Goal: Task Accomplishment & Management: Manage account settings

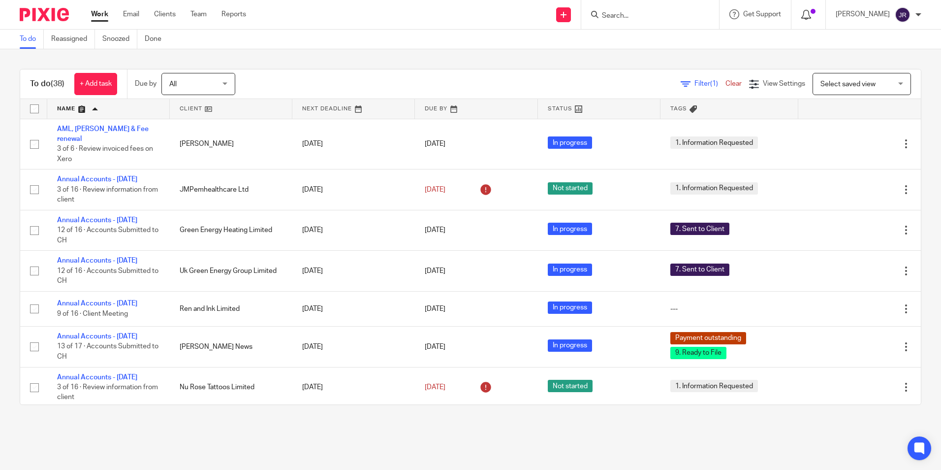
click at [810, 11] on icon at bounding box center [806, 15] width 10 height 10
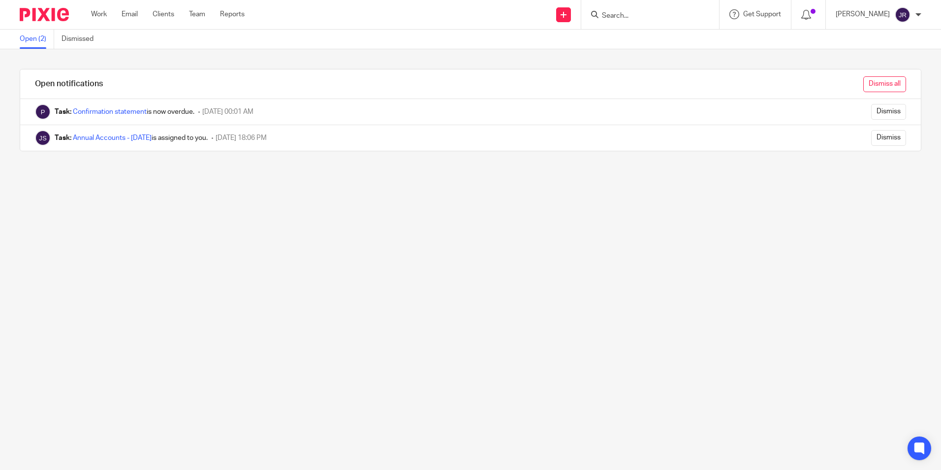
click at [865, 86] on input "Dismiss all" at bounding box center [884, 84] width 43 height 16
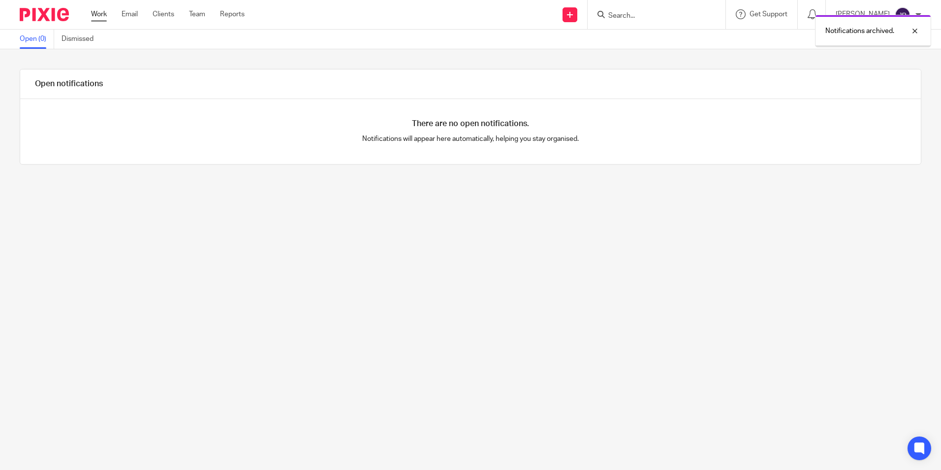
click at [99, 14] on link "Work" at bounding box center [99, 14] width 16 height 10
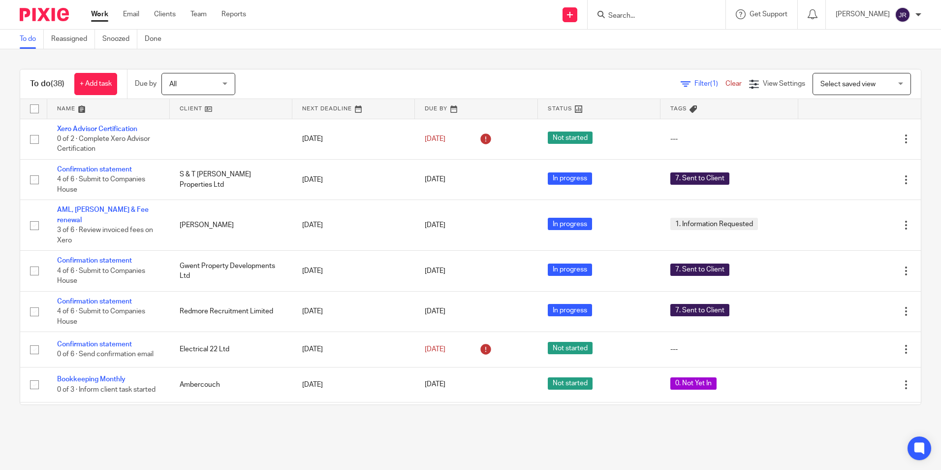
click at [69, 109] on link at bounding box center [108, 109] width 123 height 20
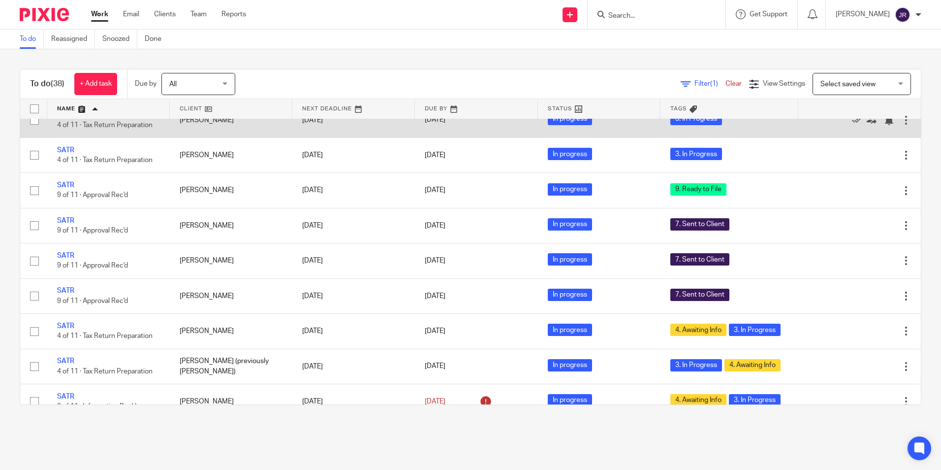
scroll to position [443, 0]
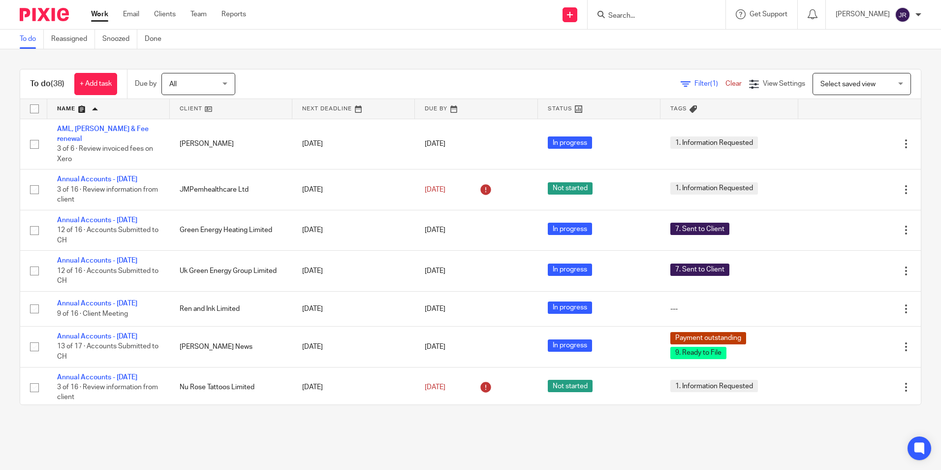
click at [63, 108] on link at bounding box center [108, 109] width 123 height 20
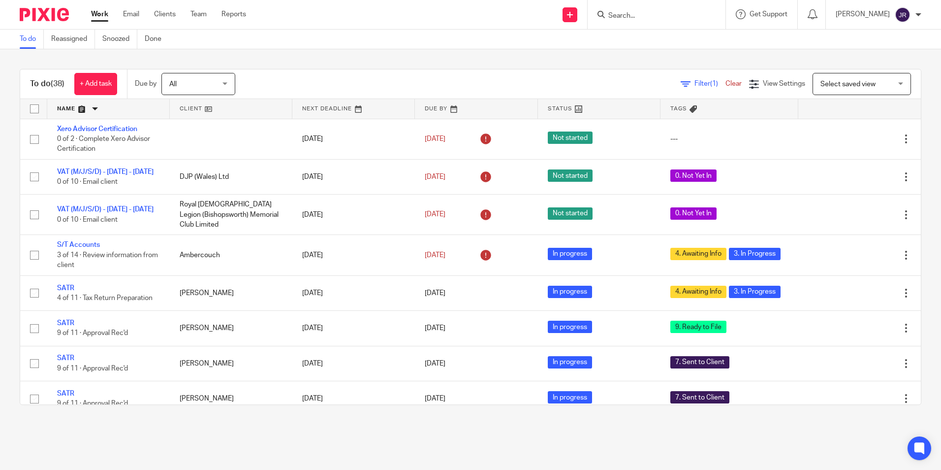
click at [63, 108] on link at bounding box center [108, 109] width 123 height 20
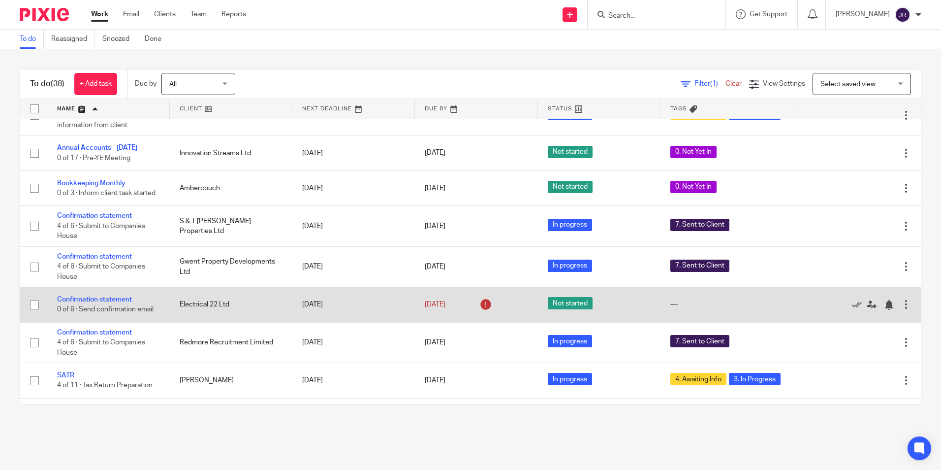
scroll to position [443, 0]
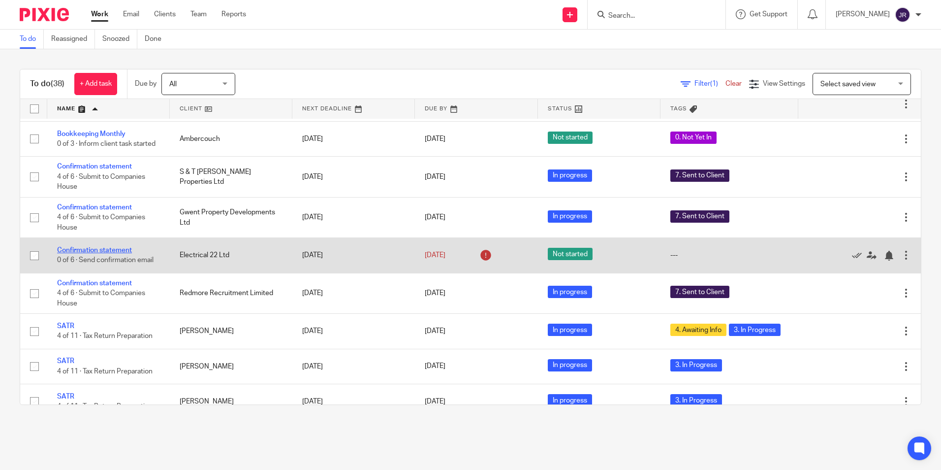
click at [111, 253] on link "Confirmation statement" at bounding box center [94, 250] width 75 height 7
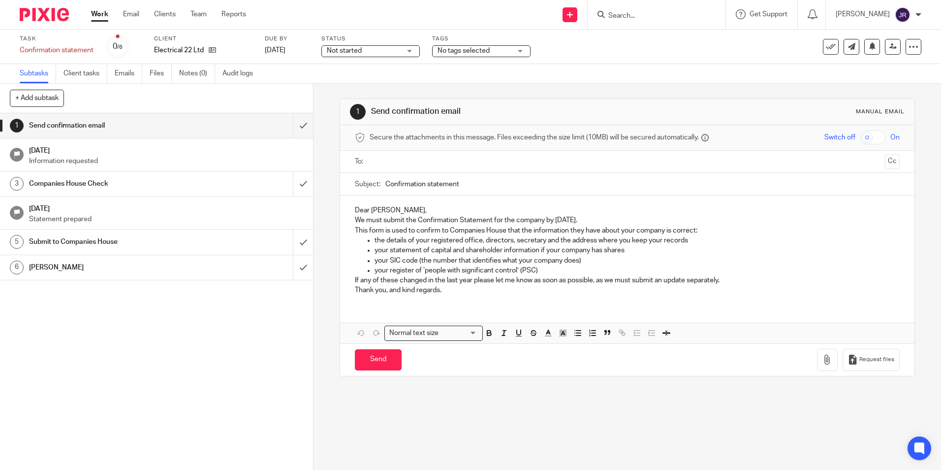
click at [637, 12] on input "Search" at bounding box center [651, 16] width 89 height 9
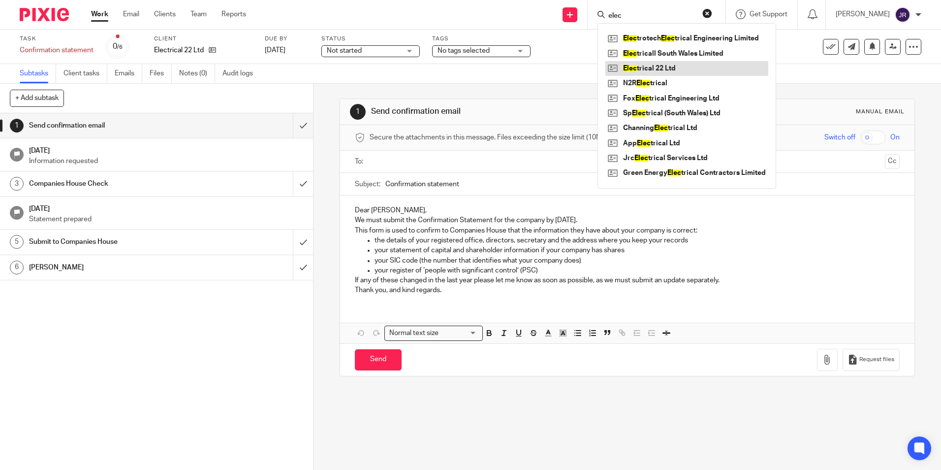
type input "elec"
click at [652, 66] on link at bounding box center [686, 68] width 163 height 15
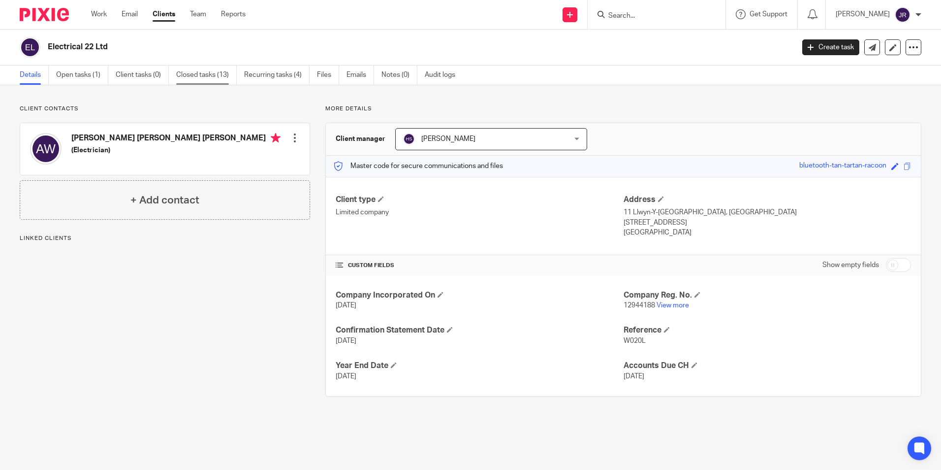
click at [210, 76] on link "Closed tasks (13)" at bounding box center [206, 74] width 61 height 19
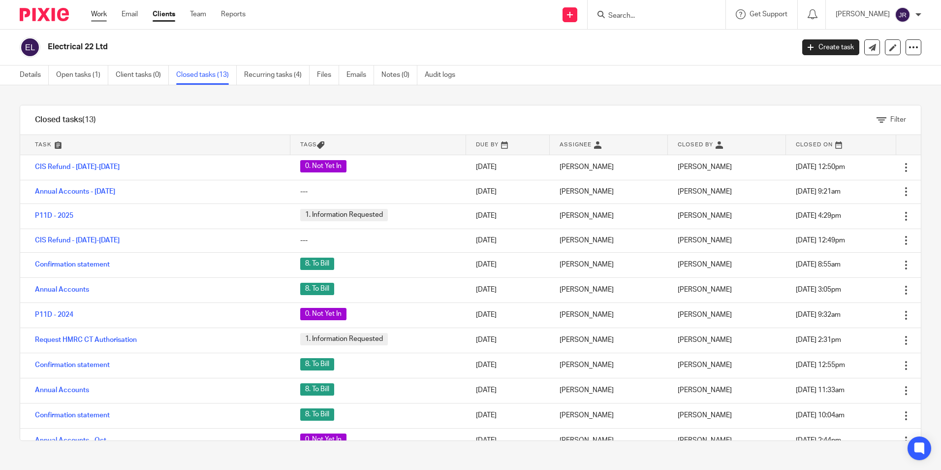
click at [99, 13] on link "Work" at bounding box center [99, 14] width 16 height 10
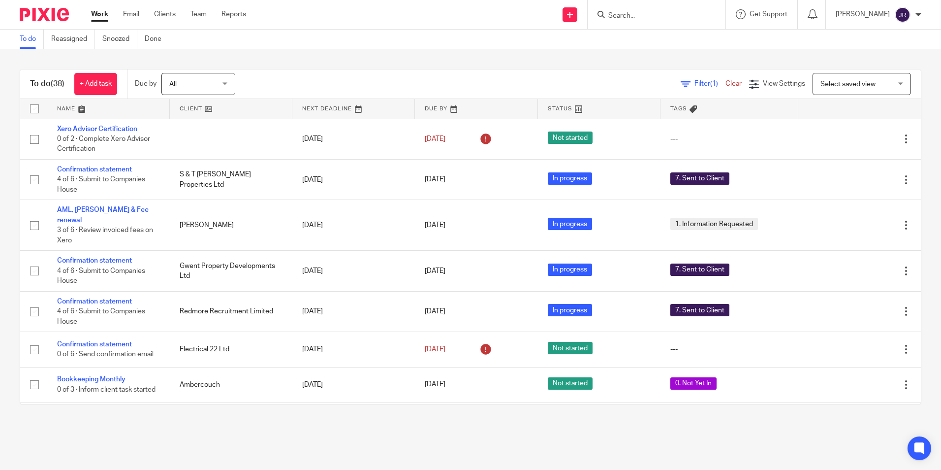
click at [69, 108] on link at bounding box center [108, 109] width 123 height 20
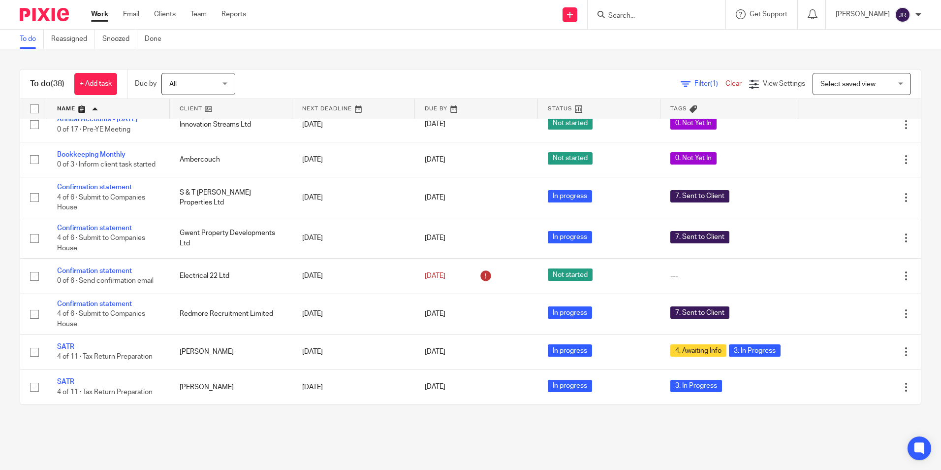
scroll to position [443, 0]
